Goal: Information Seeking & Learning: Learn about a topic

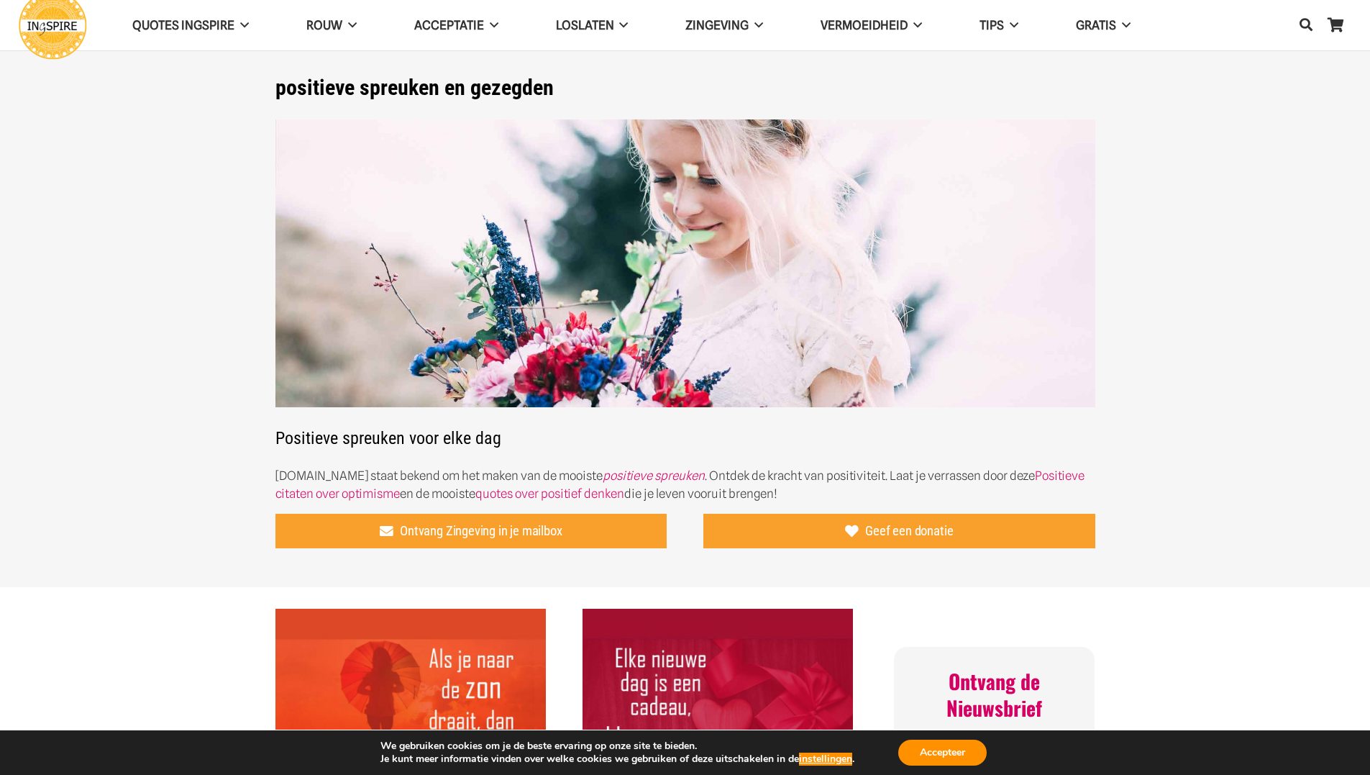
click at [460, 682] on img "Citaat – Als je naar de zon draait, dan valt de schaduw achter je" at bounding box center [410, 744] width 270 height 270
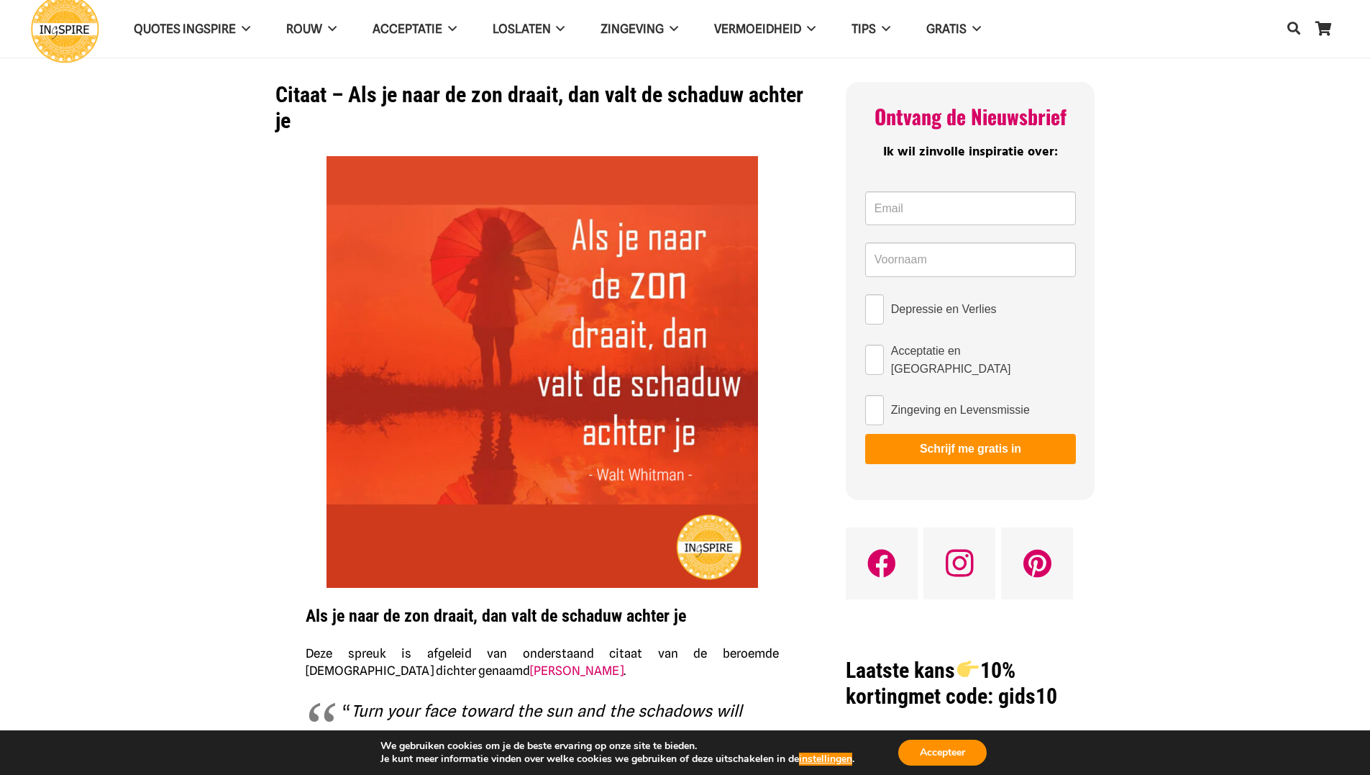
drag, startPoint x: 703, startPoint y: 616, endPoint x: 294, endPoint y: 608, distance: 409.4
click at [294, 608] on div "Als je naar de zon draait, dan valt de schaduw achter je Deze spreuk is afgelei…" at bounding box center [543, 690] width 510 height 1068
drag, startPoint x: 306, startPoint y: 614, endPoint x: 346, endPoint y: 614, distance: 39.6
click at [337, 614] on strong "Als je naar de zon draait, dan valt de schaduw achter je" at bounding box center [496, 616] width 381 height 20
click at [346, 614] on strong "Als je naar de zon draait, dan valt de schaduw achter je" at bounding box center [496, 616] width 381 height 20
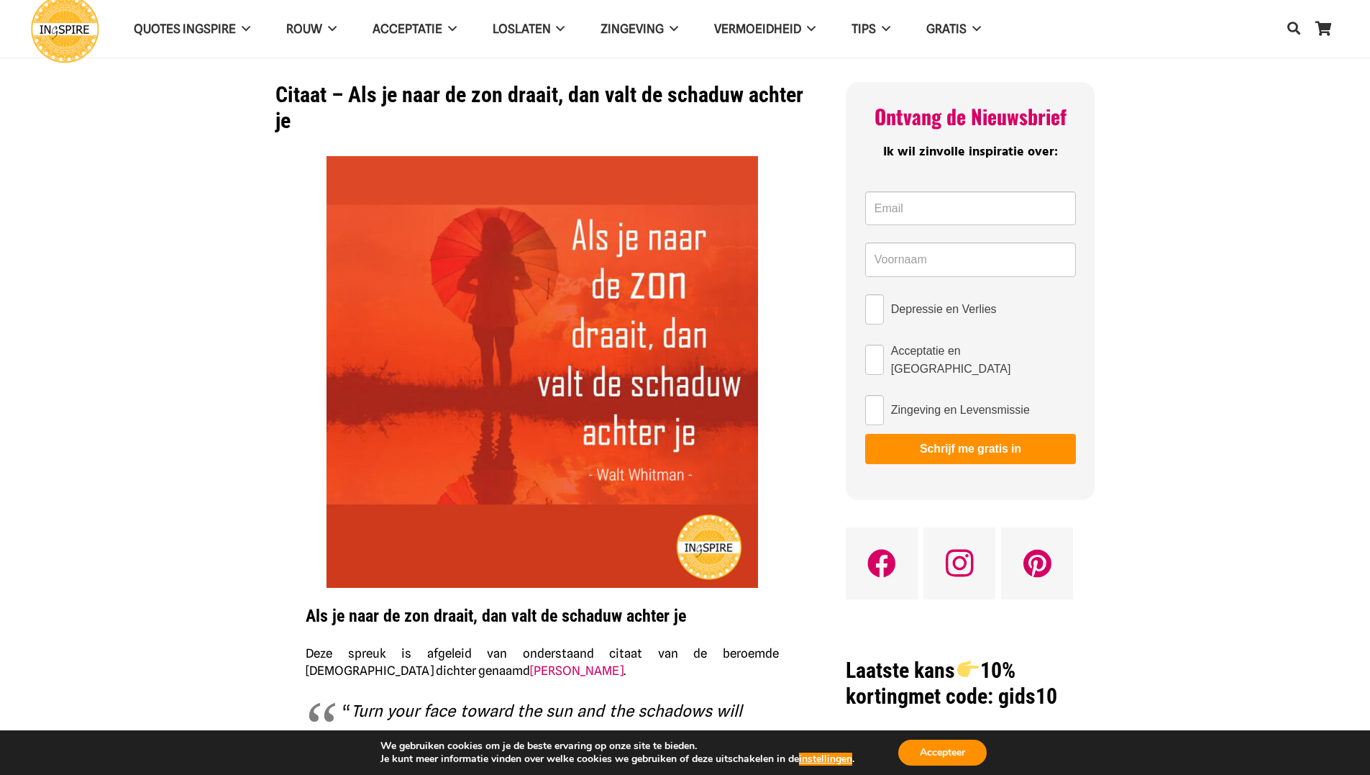
click at [352, 613] on strong "Als je naar de zon draait, dan valt de schaduw achter je" at bounding box center [496, 616] width 381 height 20
click at [375, 613] on strong "Als je naar de zon draait, dan valt de schaduw achter je" at bounding box center [496, 616] width 381 height 20
click at [530, 673] on link "[PERSON_NAME]" at bounding box center [577, 670] width 94 height 14
